Goal: Task Accomplishment & Management: Manage account settings

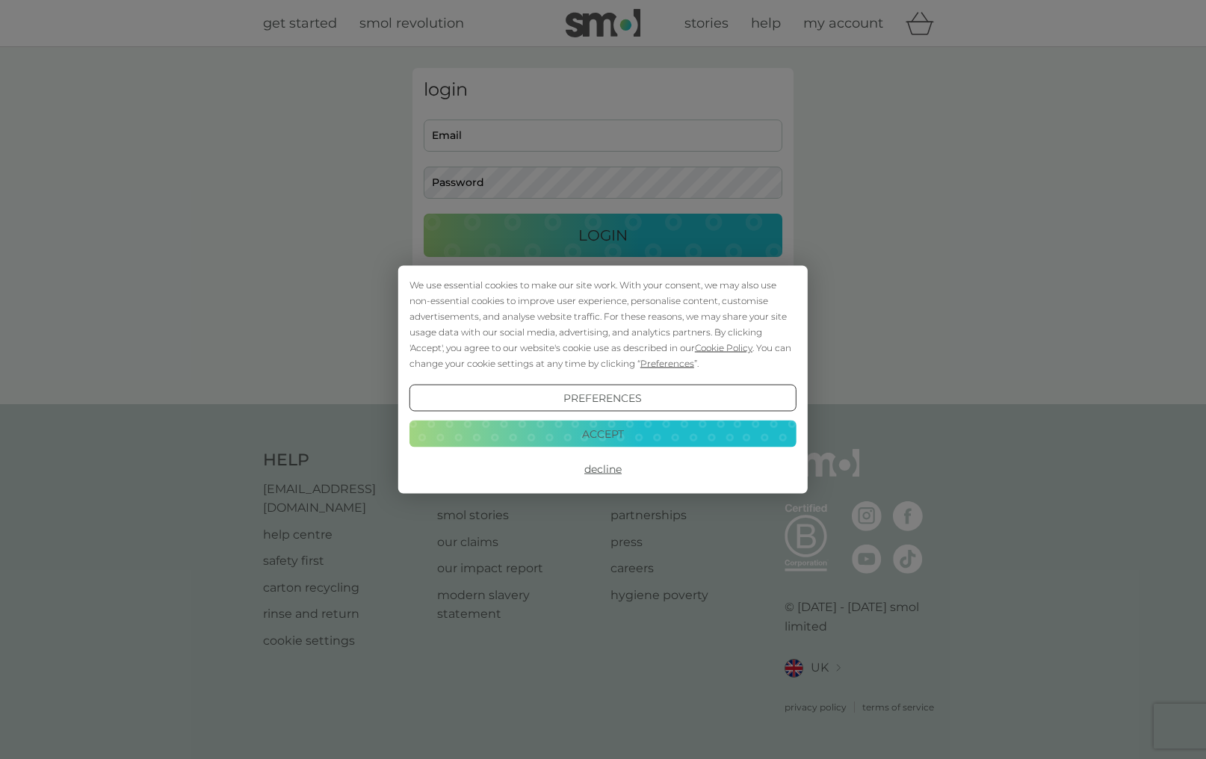
click at [661, 424] on button "Accept" at bounding box center [603, 433] width 387 height 27
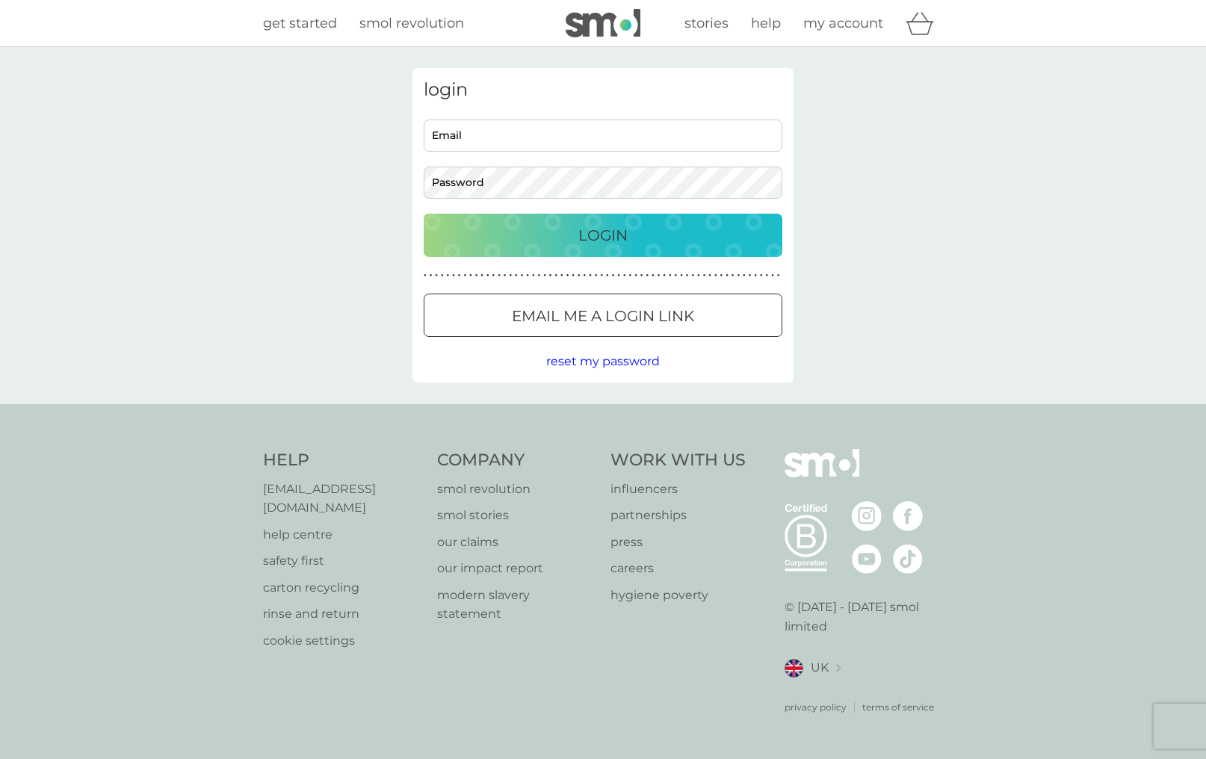
click at [664, 228] on div "Login" at bounding box center [603, 235] width 329 height 24
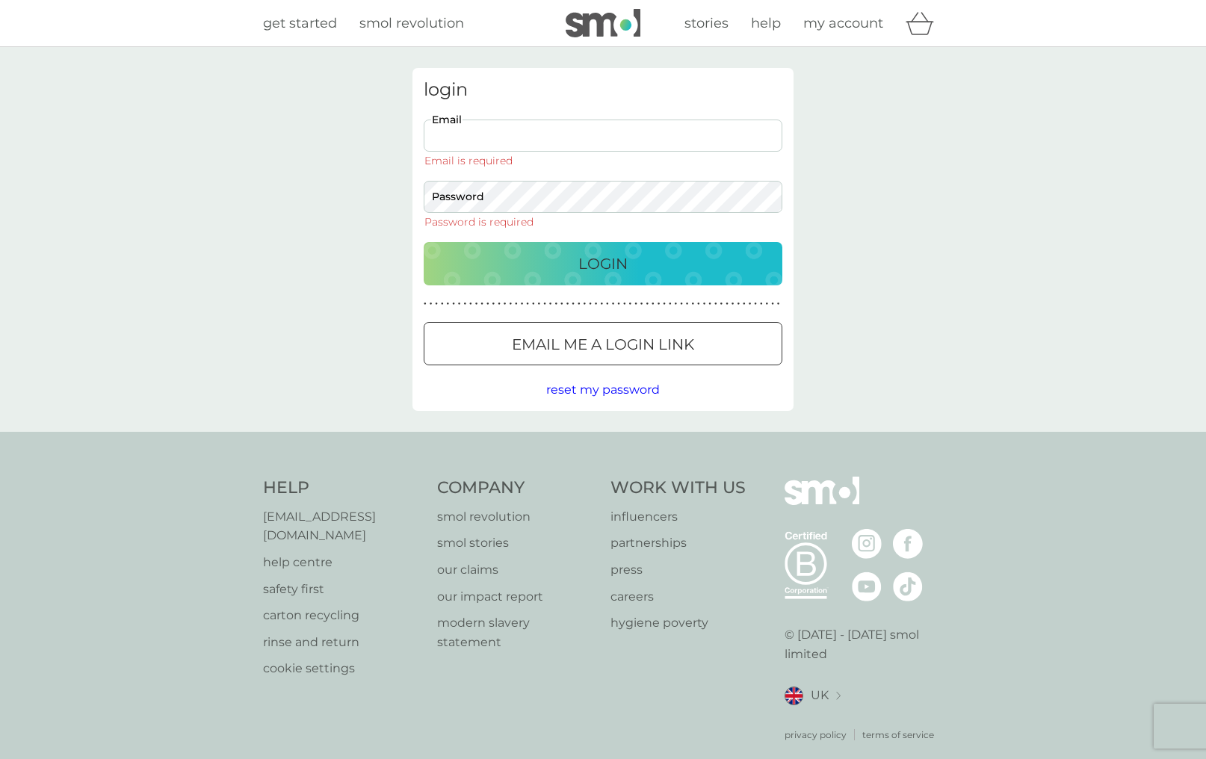
click at [577, 133] on input "Email" at bounding box center [603, 136] width 359 height 32
click at [571, 135] on input "Email" at bounding box center [603, 136] width 359 height 32
type input "logginsam.tangle@gmail.com"
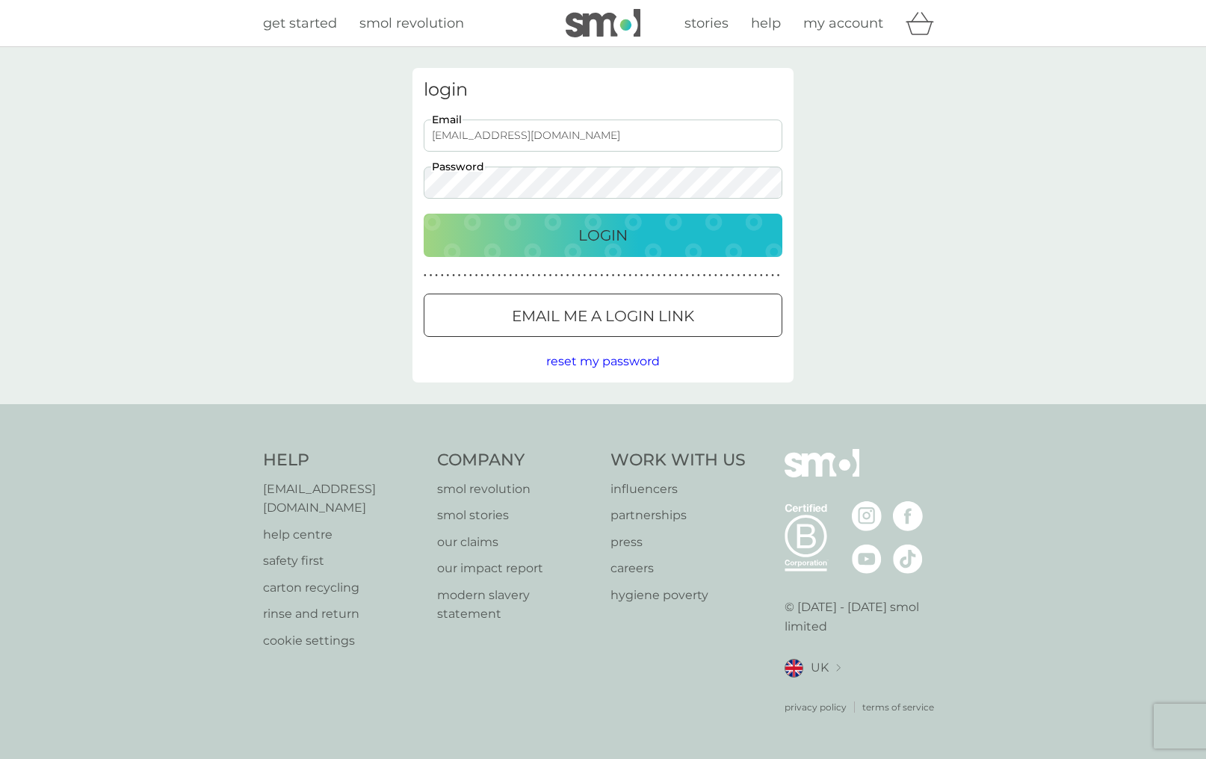
click at [424, 214] on button "Login" at bounding box center [603, 235] width 359 height 43
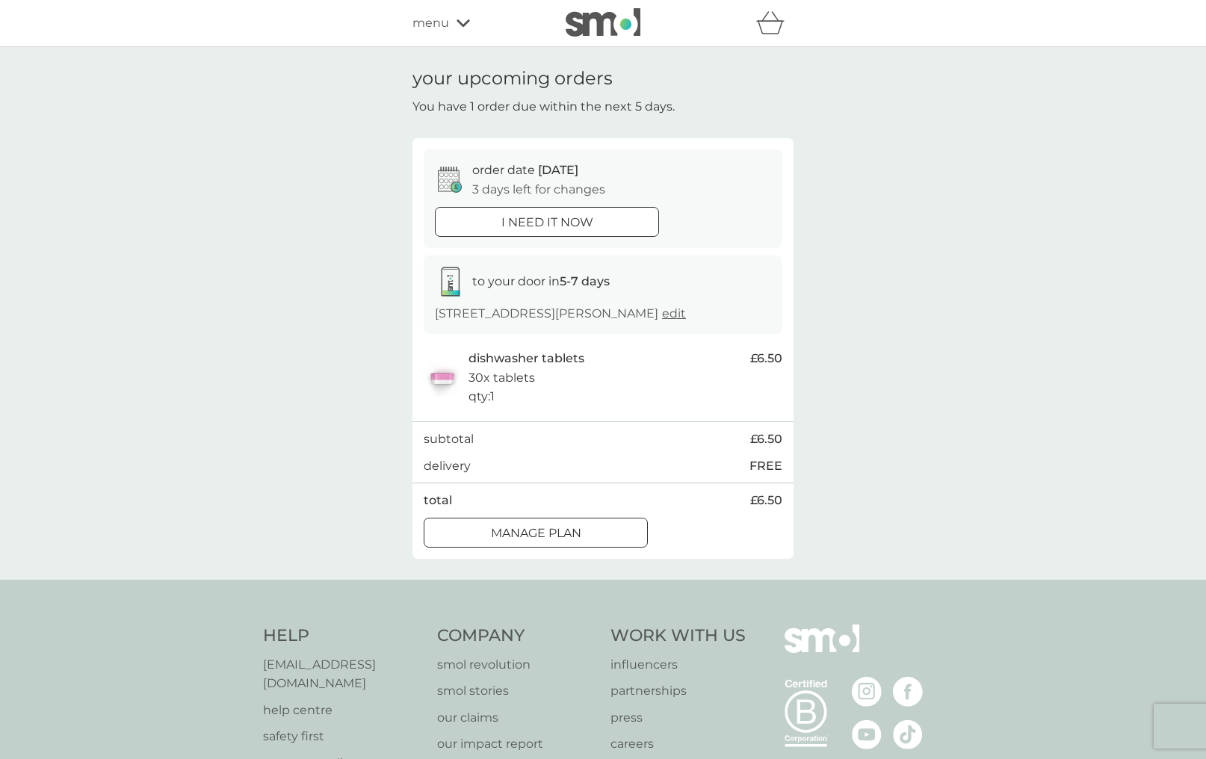
click at [527, 541] on div at bounding box center [536, 533] width 54 height 16
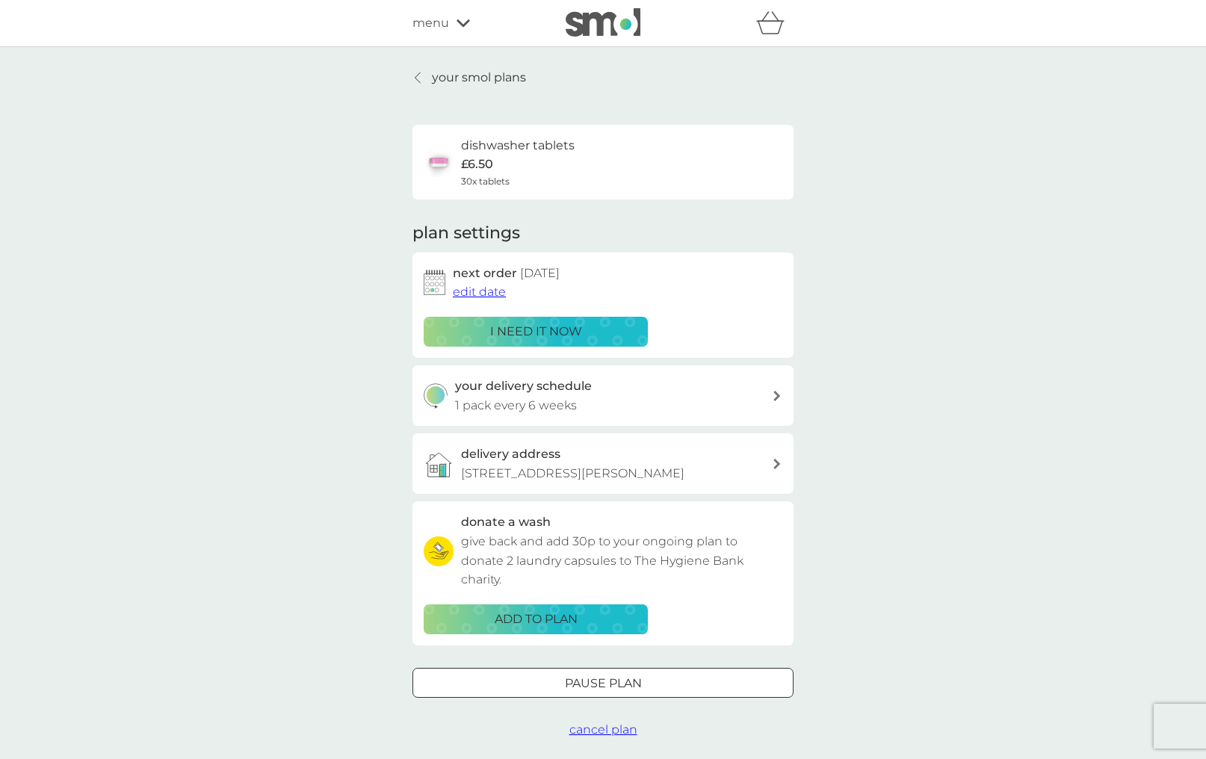
click at [472, 288] on span "edit date" at bounding box center [479, 292] width 53 height 14
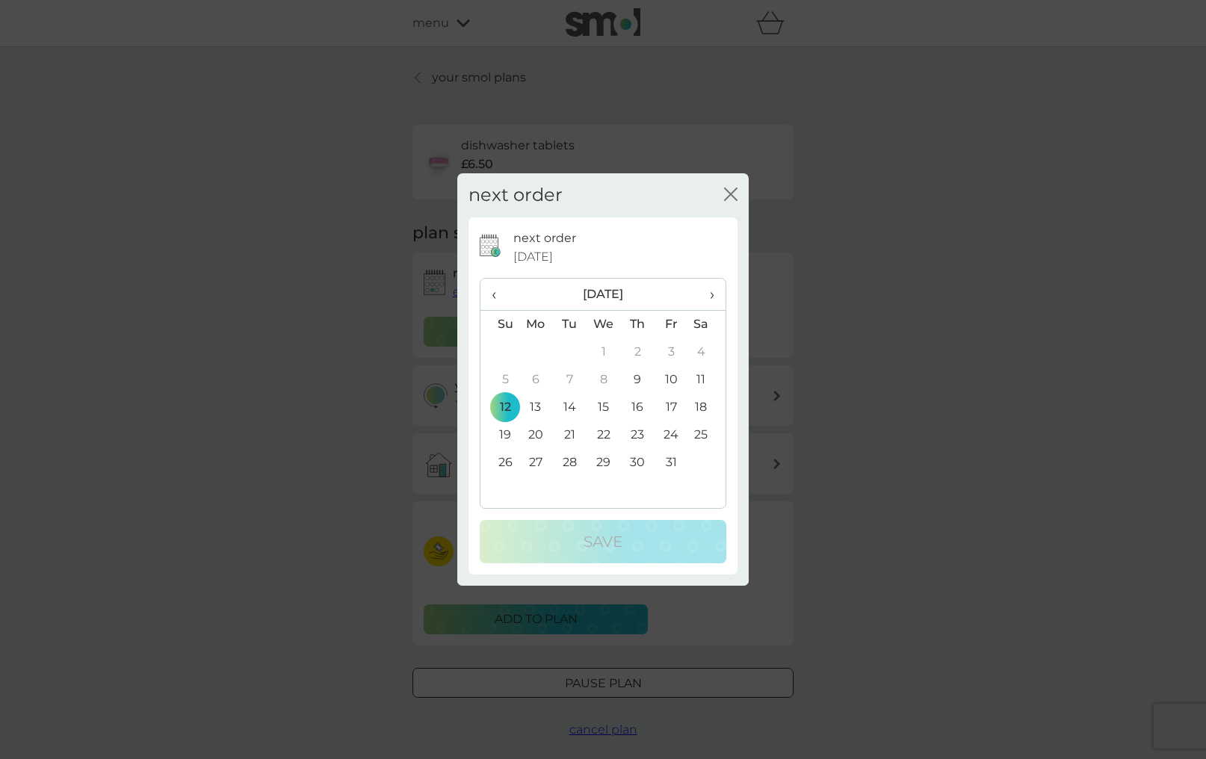
click at [736, 194] on icon "close" at bounding box center [730, 194] width 13 height 13
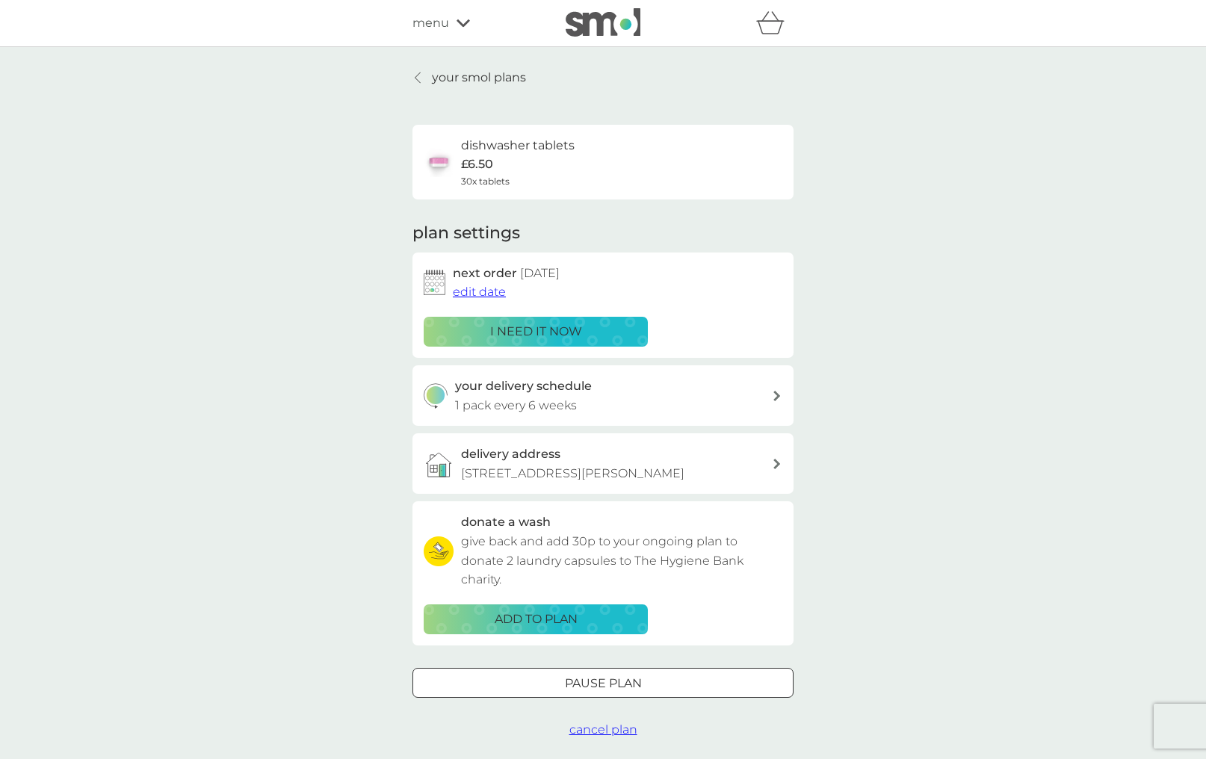
click at [574, 698] on button "Pause plan" at bounding box center [603, 683] width 381 height 30
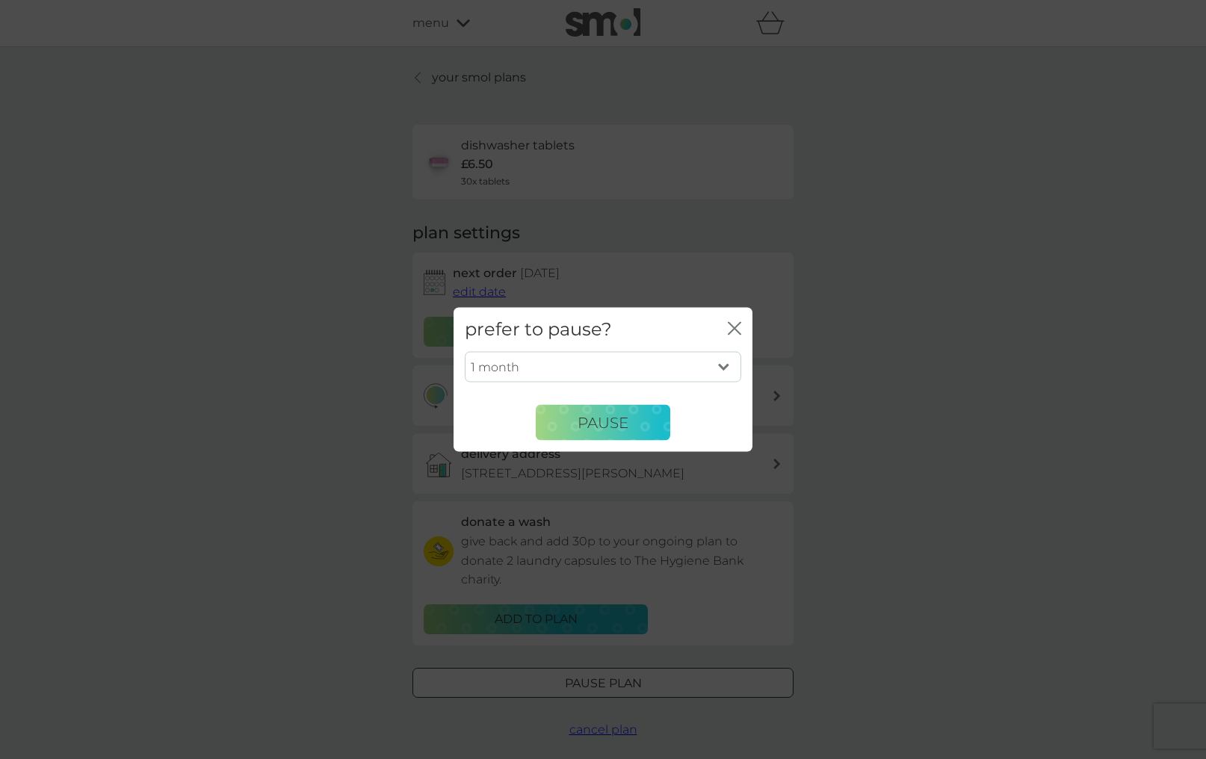
click at [717, 365] on select "1 month 2 months 3 months 4 months 5 months 6 months" at bounding box center [603, 366] width 276 height 31
select select "6"
click at [465, 351] on select "1 month 2 months 3 months 4 months 5 months 6 months" at bounding box center [603, 366] width 276 height 31
click at [587, 430] on span "Pause" at bounding box center [603, 422] width 51 height 18
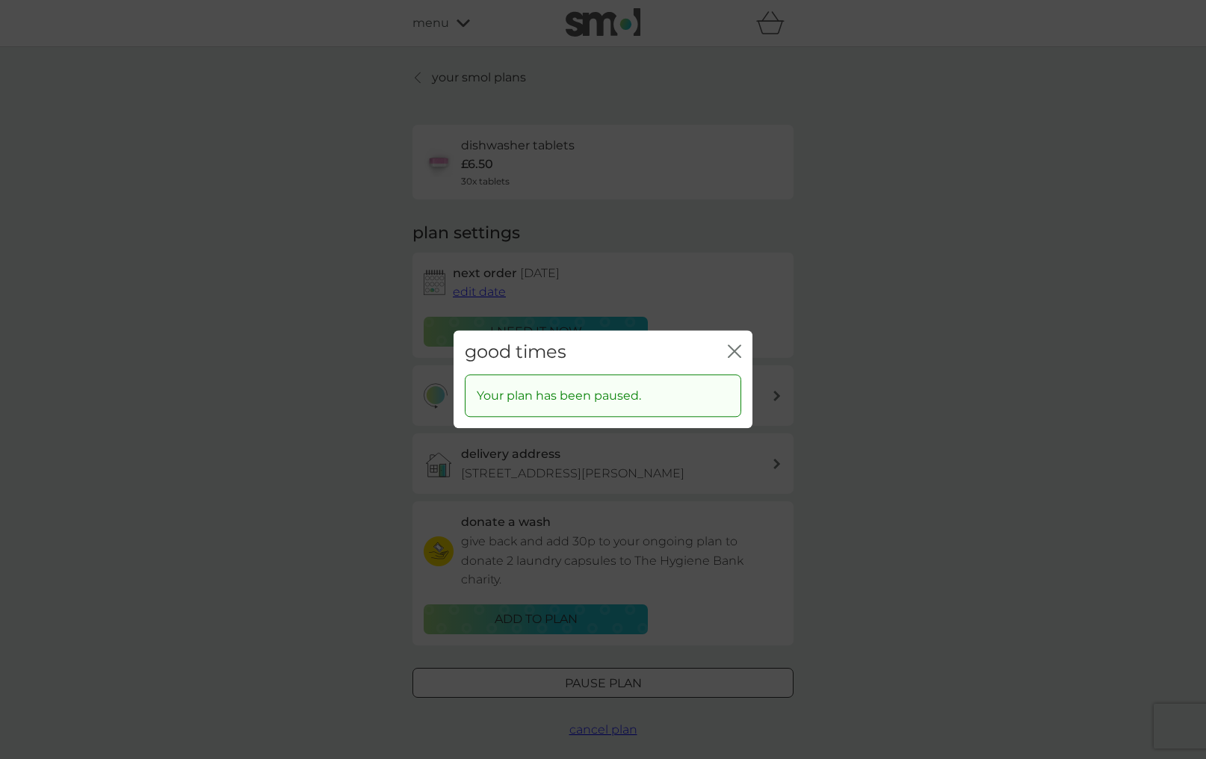
click at [732, 350] on icon "close" at bounding box center [734, 350] width 13 height 13
